Goal: Task Accomplishment & Management: Manage account settings

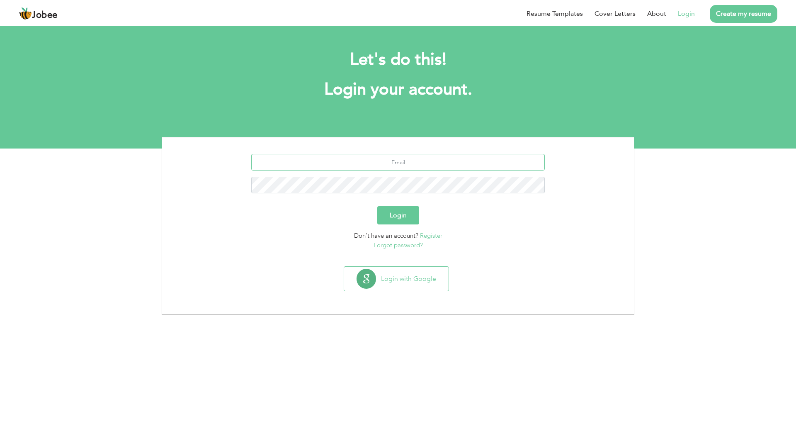
click at [389, 168] on input "text" at bounding box center [398, 162] width 294 height 17
click at [413, 287] on button "Login with Google" at bounding box center [396, 279] width 104 height 24
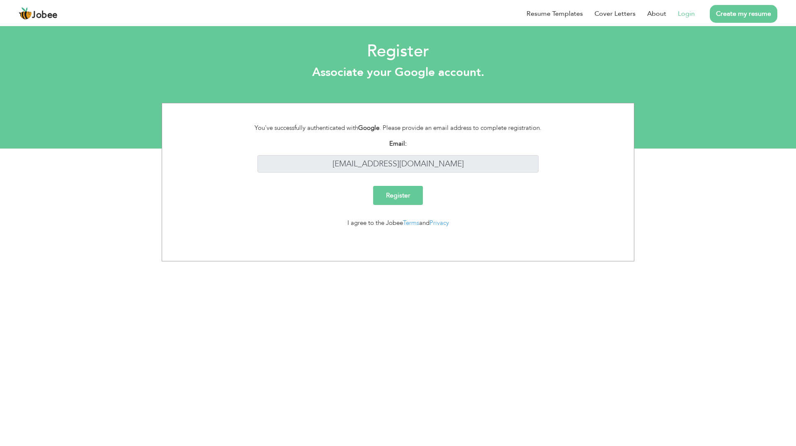
click at [409, 194] on input "Register" at bounding box center [398, 195] width 50 height 19
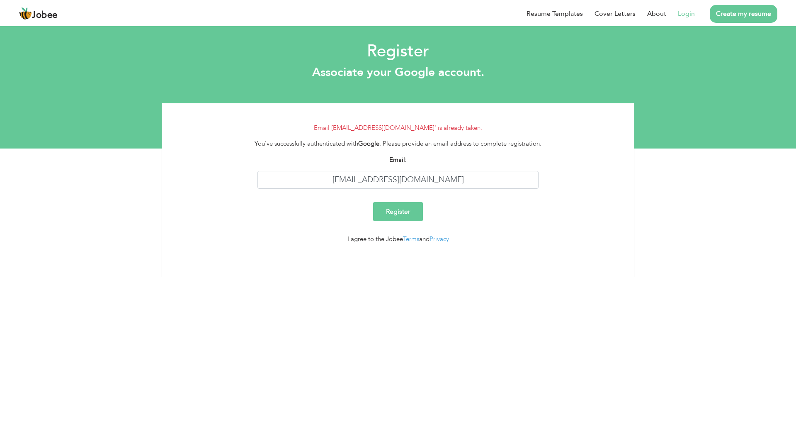
click at [689, 13] on link "Login" at bounding box center [686, 14] width 17 height 10
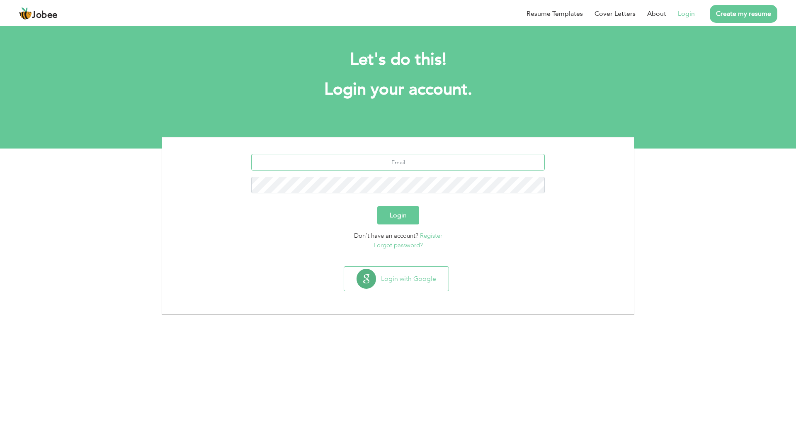
click at [402, 166] on input "text" at bounding box center [398, 162] width 294 height 17
click at [392, 223] on button "Login" at bounding box center [398, 215] width 42 height 18
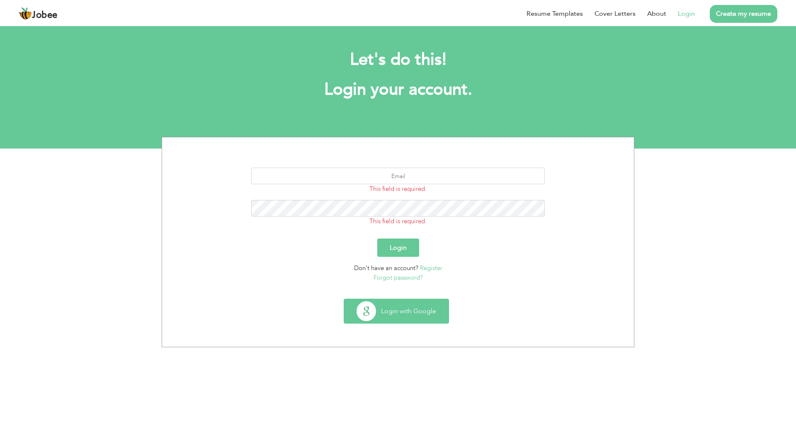
click at [391, 304] on button "Login with Google" at bounding box center [396, 311] width 104 height 24
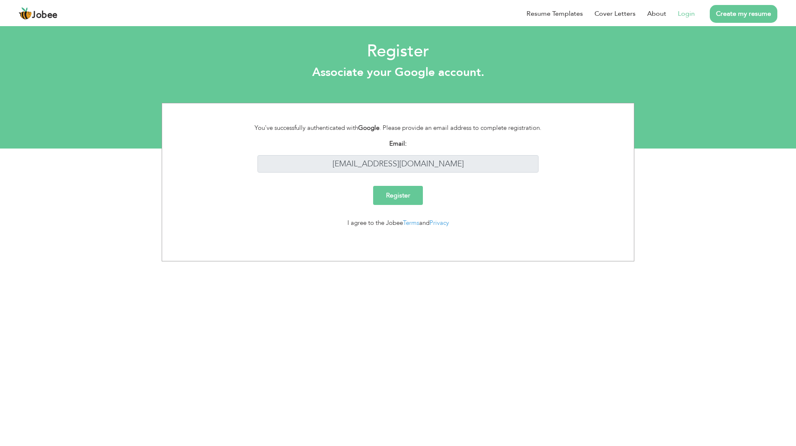
click at [401, 204] on input "Register" at bounding box center [398, 195] width 50 height 19
